Goal: Task Accomplishment & Management: Use online tool/utility

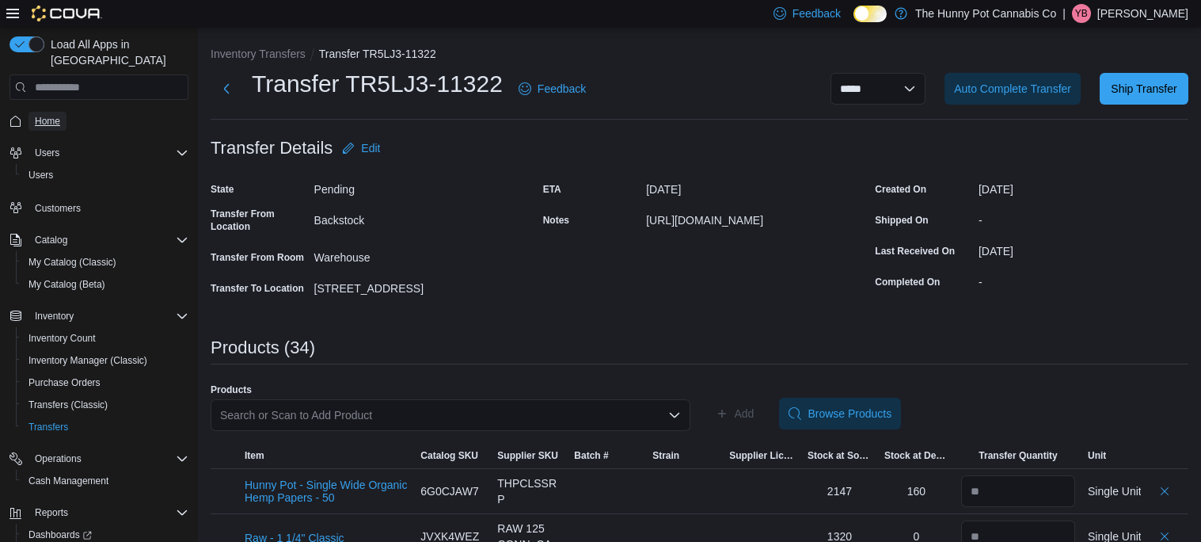
click at [55, 115] on span "Home" at bounding box center [47, 121] width 25 height 13
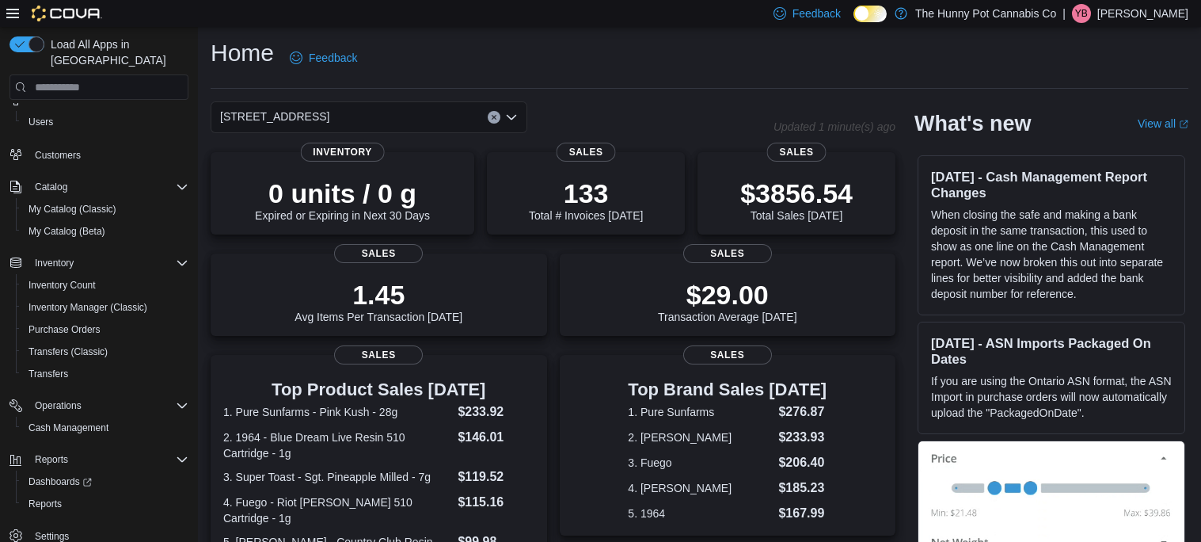
scroll to position [351, 0]
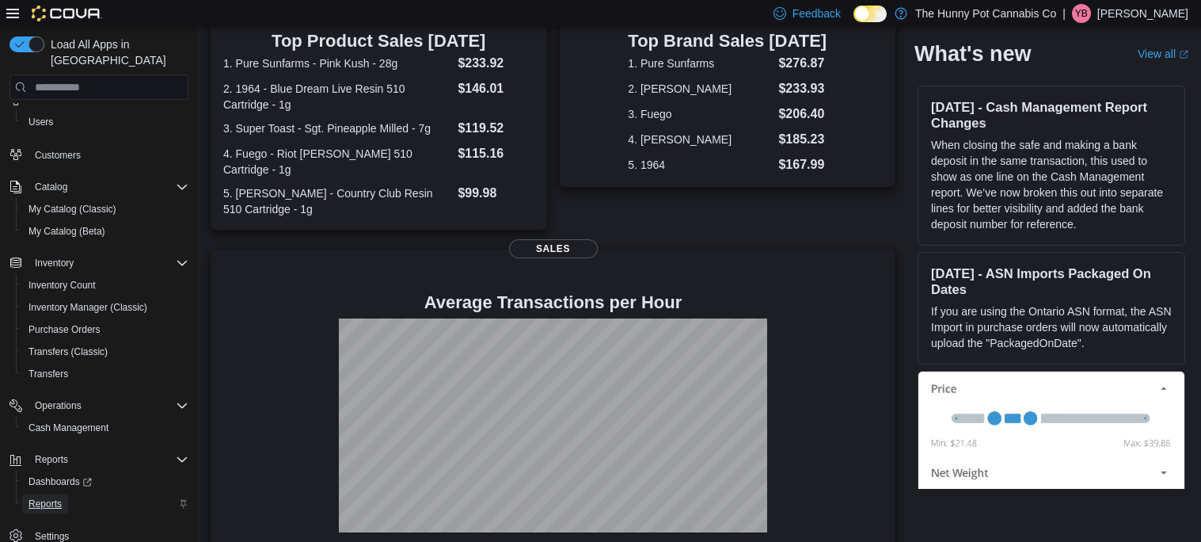
click at [54, 494] on span "Reports" at bounding box center [45, 503] width 33 height 19
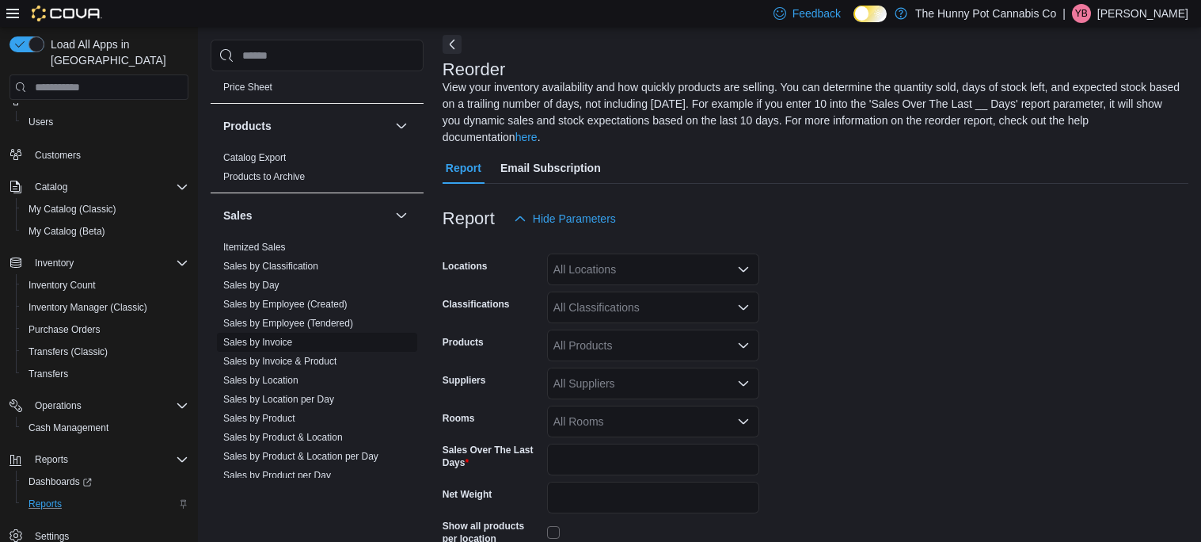
scroll to position [625, 0]
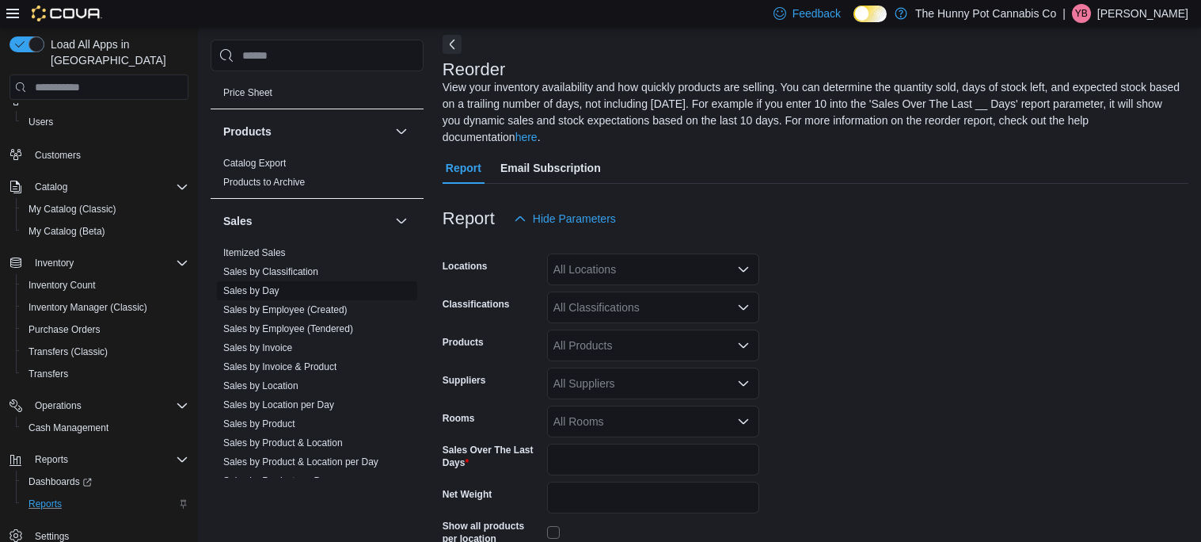
click at [268, 287] on link "Sales by Day" at bounding box center [251, 290] width 56 height 11
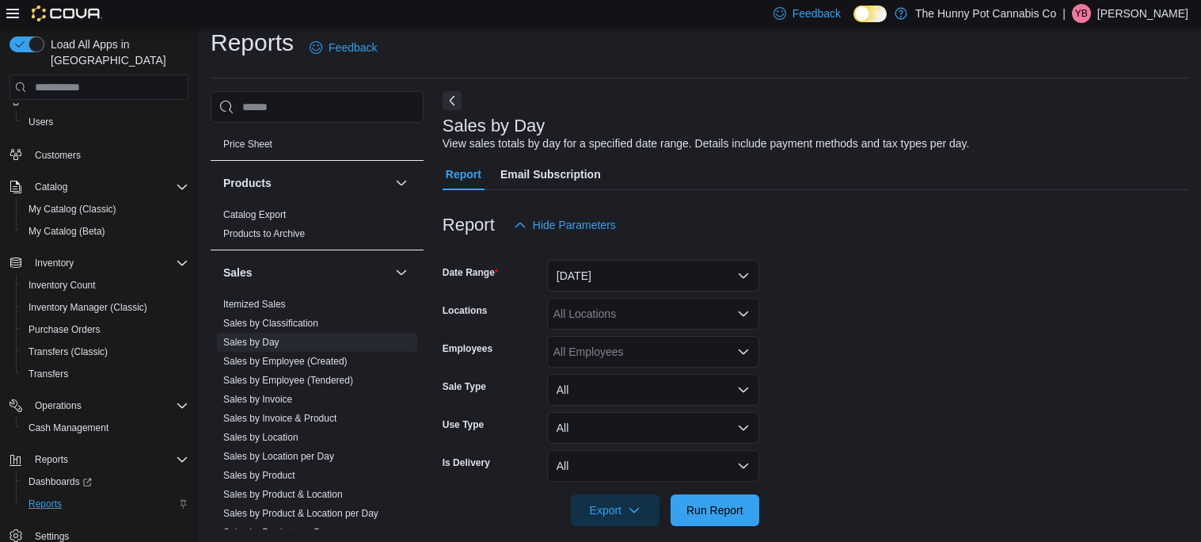
scroll to position [28, 0]
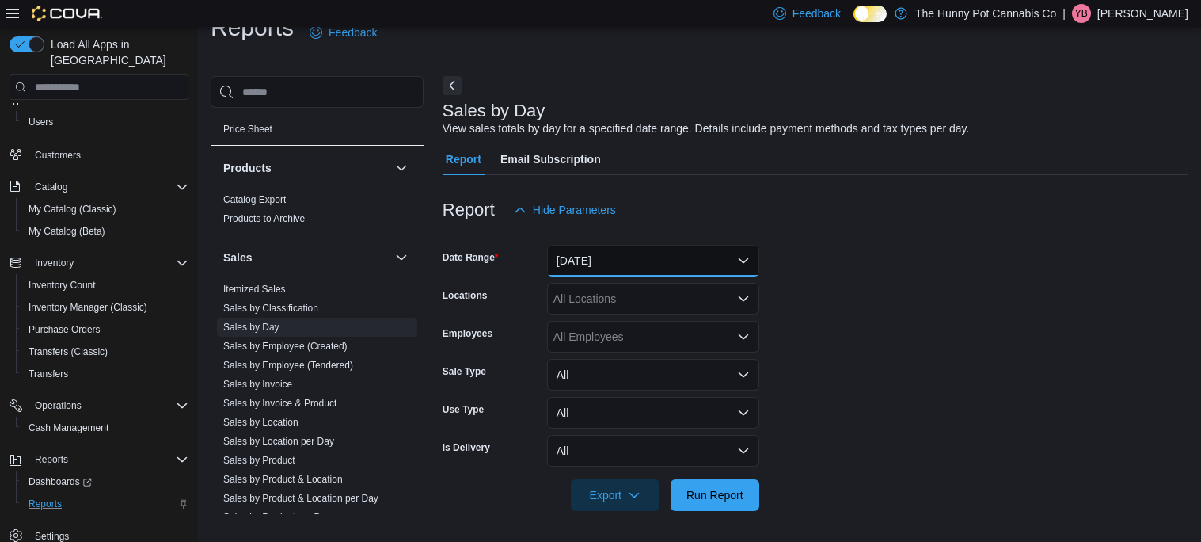
click at [627, 258] on button "[DATE]" at bounding box center [653, 261] width 212 height 32
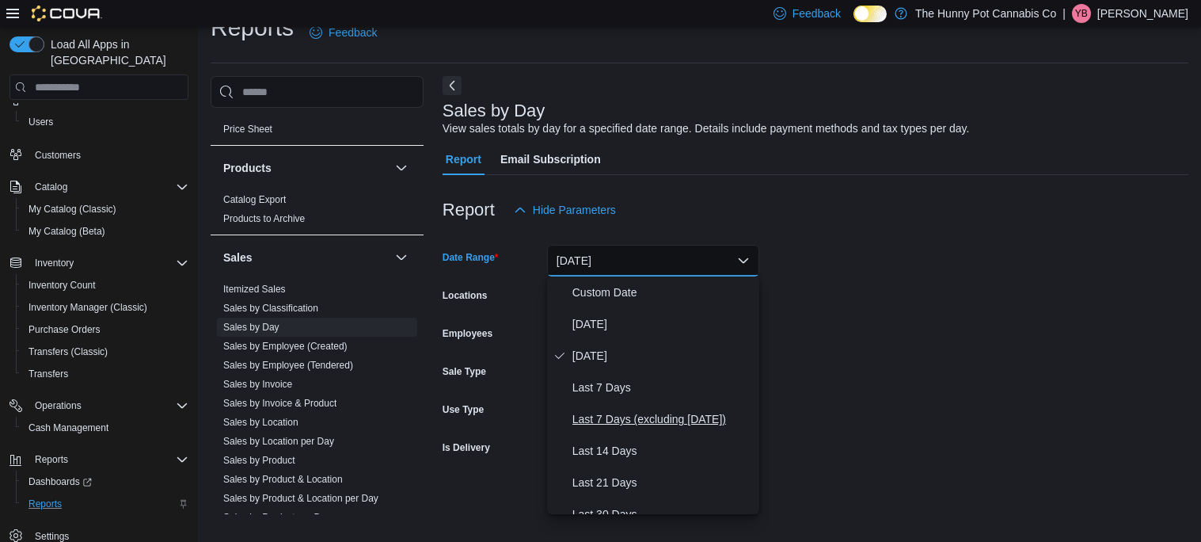
scroll to position [237, 0]
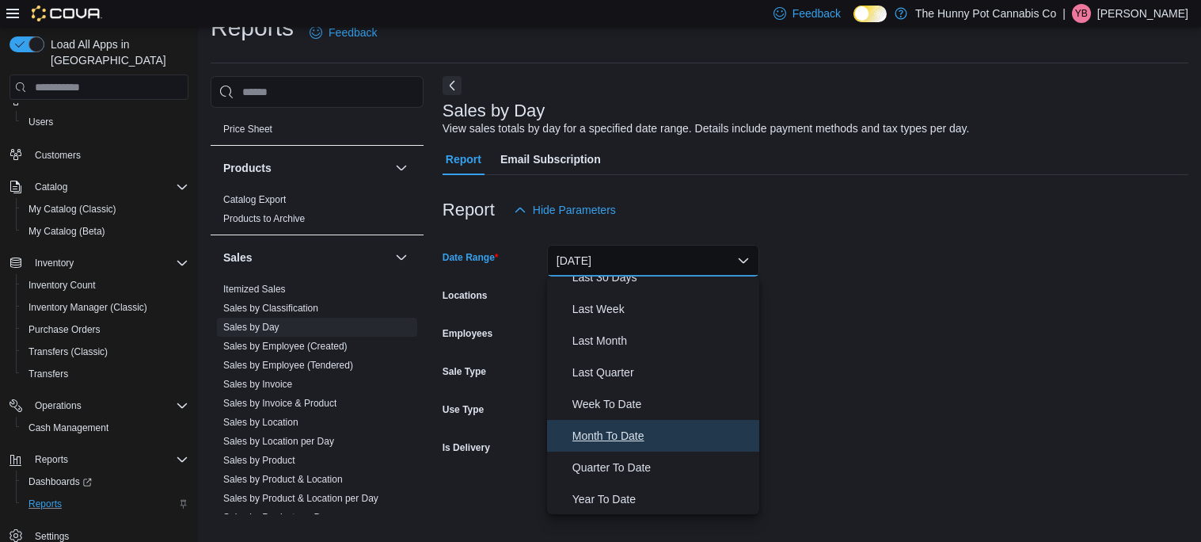
click at [644, 429] on span "Month To Date" at bounding box center [662, 435] width 181 height 19
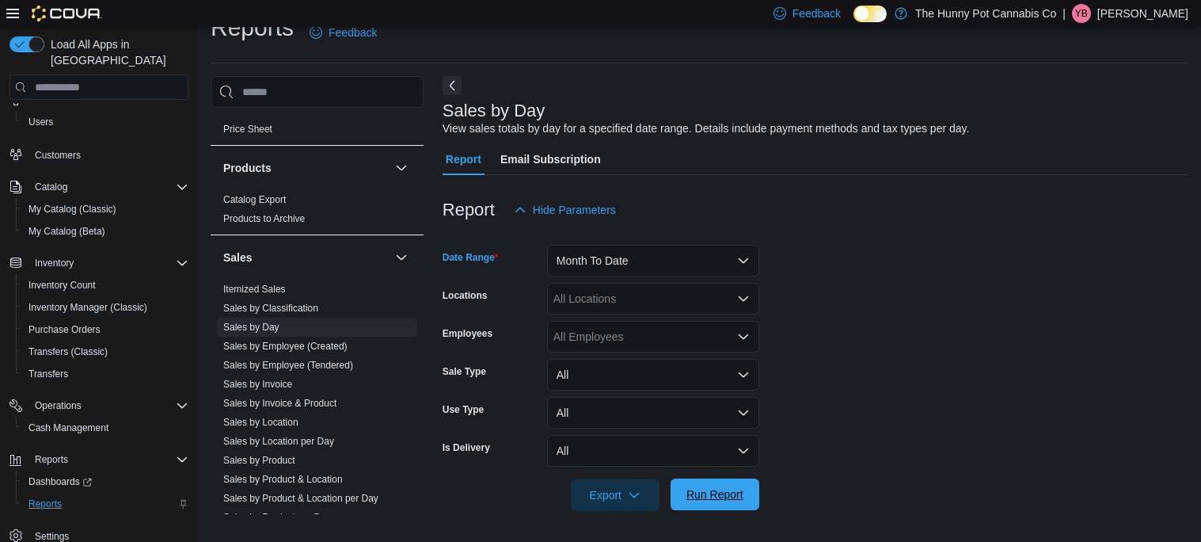
click at [727, 495] on span "Run Report" at bounding box center [714, 494] width 57 height 16
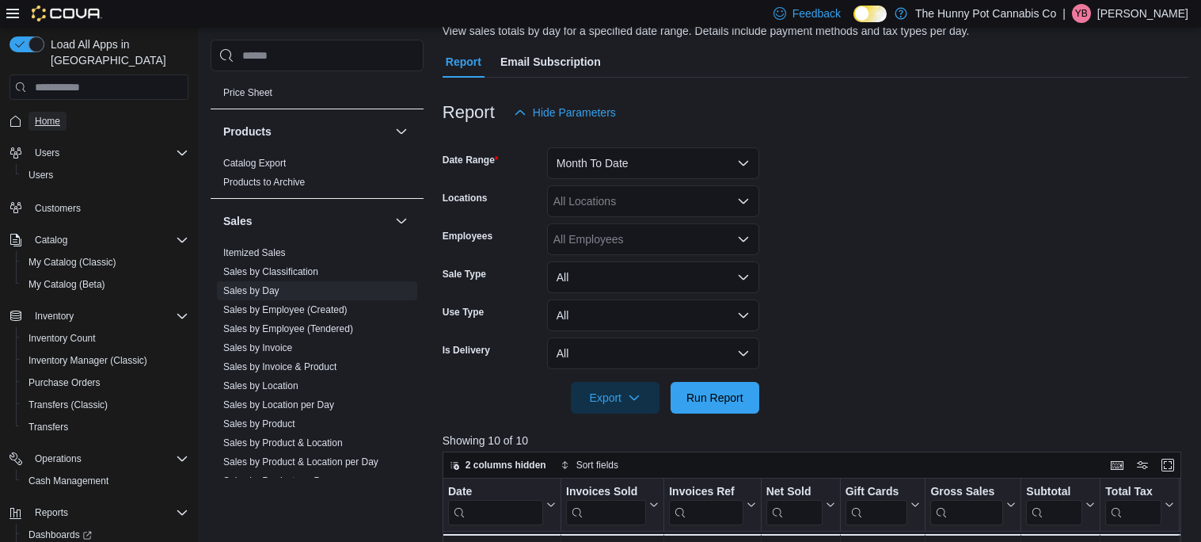
click at [53, 115] on span "Home" at bounding box center [47, 121] width 25 height 13
